Goal: Transaction & Acquisition: Purchase product/service

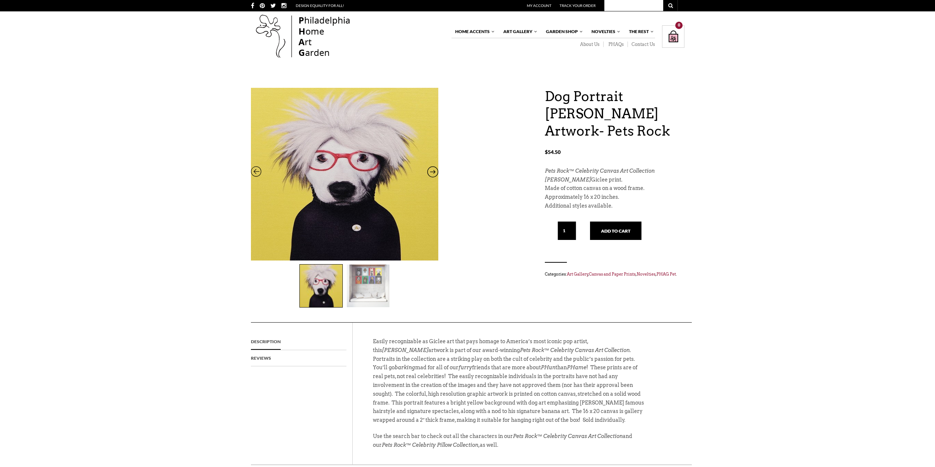
click at [314, 287] on img at bounding box center [321, 285] width 43 height 43
click at [322, 290] on img at bounding box center [321, 285] width 43 height 43
click at [371, 280] on img at bounding box center [368, 285] width 43 height 43
